Goal: Navigation & Orientation: Find specific page/section

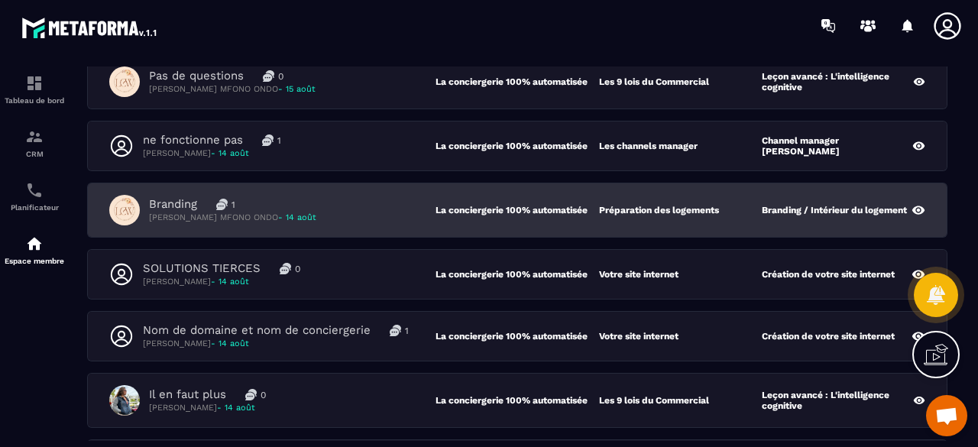
scroll to position [382, 0]
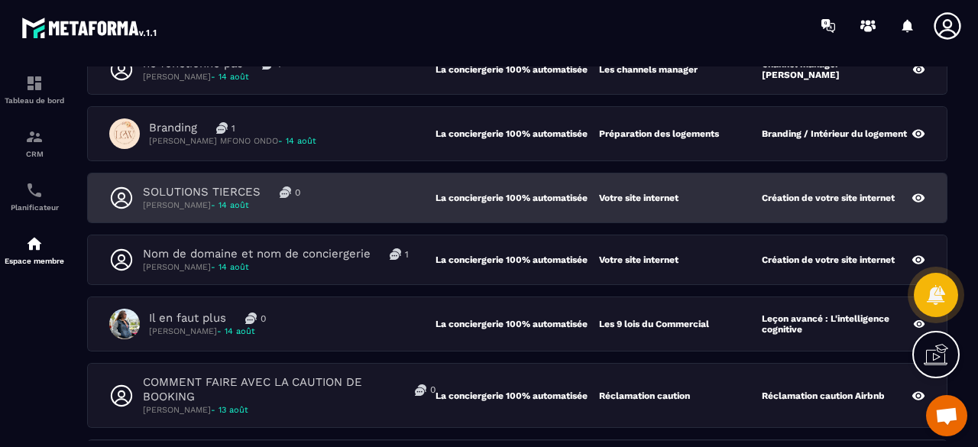
click at [382, 205] on div "SOLUTIONS TIERCES 0 [PERSON_NAME] - [DATE]" at bounding box center [272, 198] width 326 height 26
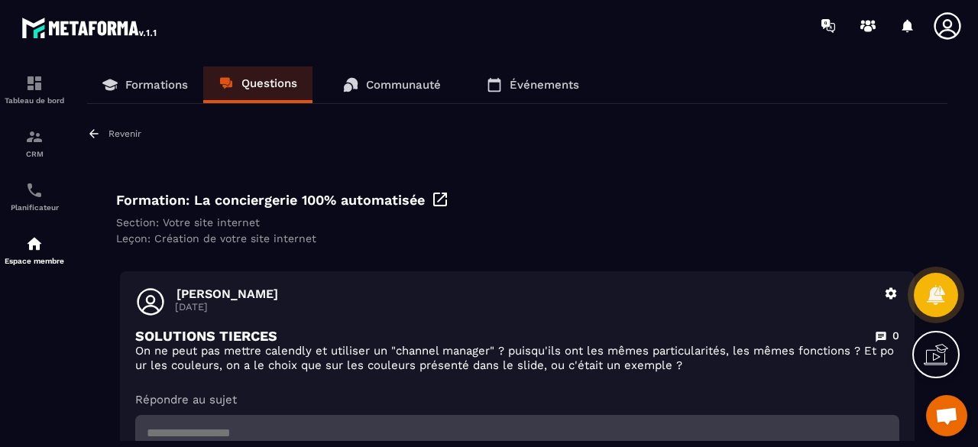
click at [151, 90] on p "Formations" at bounding box center [156, 85] width 63 height 14
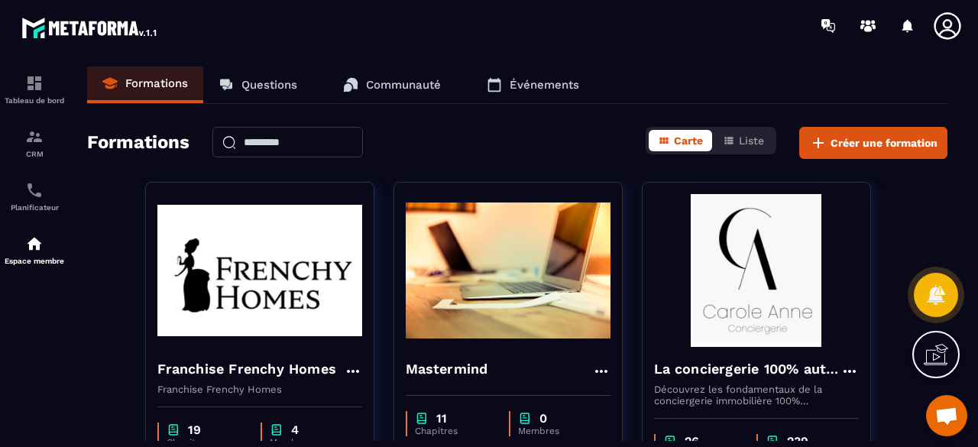
click at [638, 288] on link "Mastermind 11 Chapitres 0 Membres" at bounding box center [517, 344] width 248 height 325
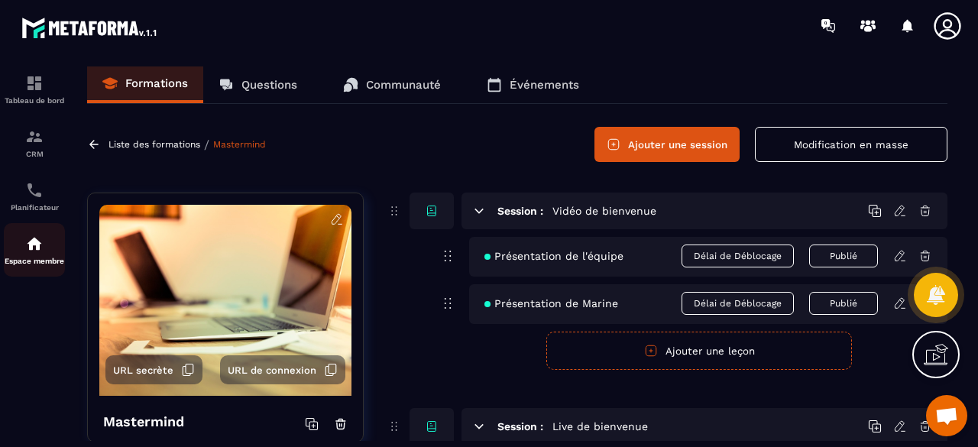
click at [32, 263] on p "Espace membre" at bounding box center [34, 261] width 61 height 8
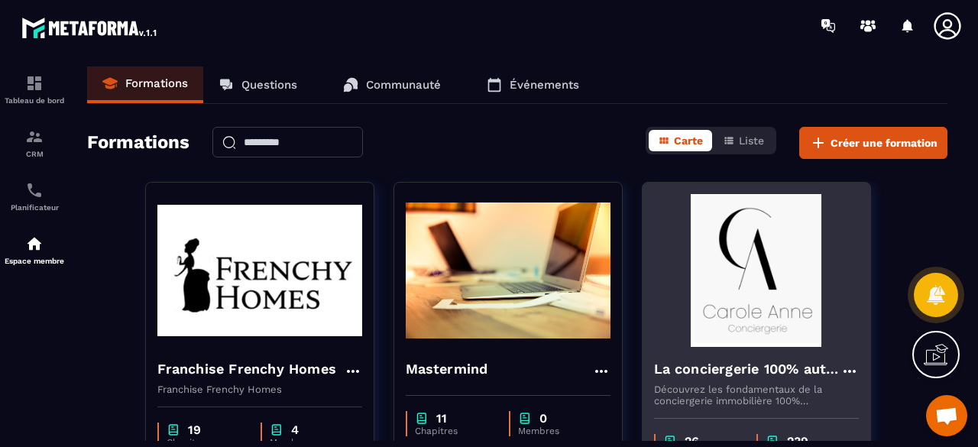
click at [739, 250] on img at bounding box center [756, 270] width 205 height 153
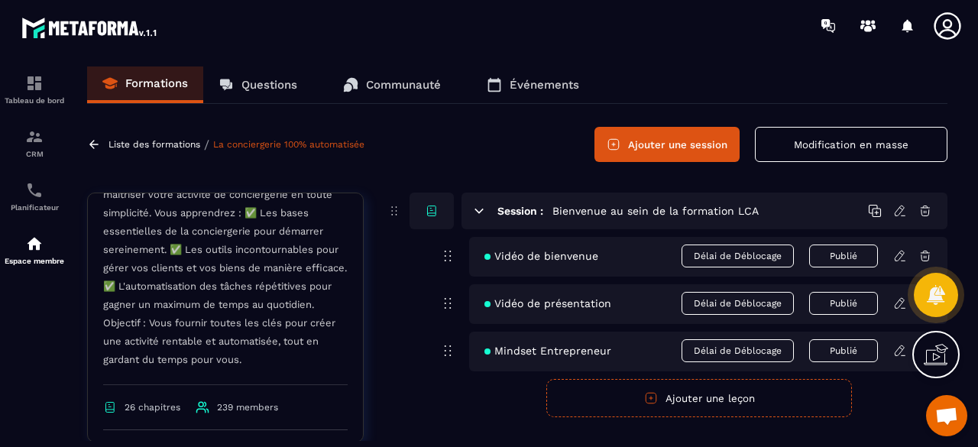
scroll to position [305, 0]
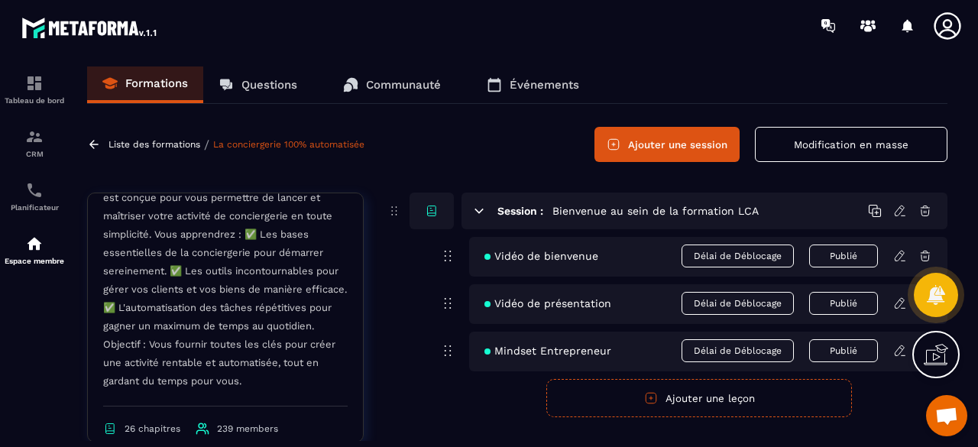
click at [257, 100] on link "Questions" at bounding box center [257, 84] width 109 height 37
